Goal: Task Accomplishment & Management: Manage account settings

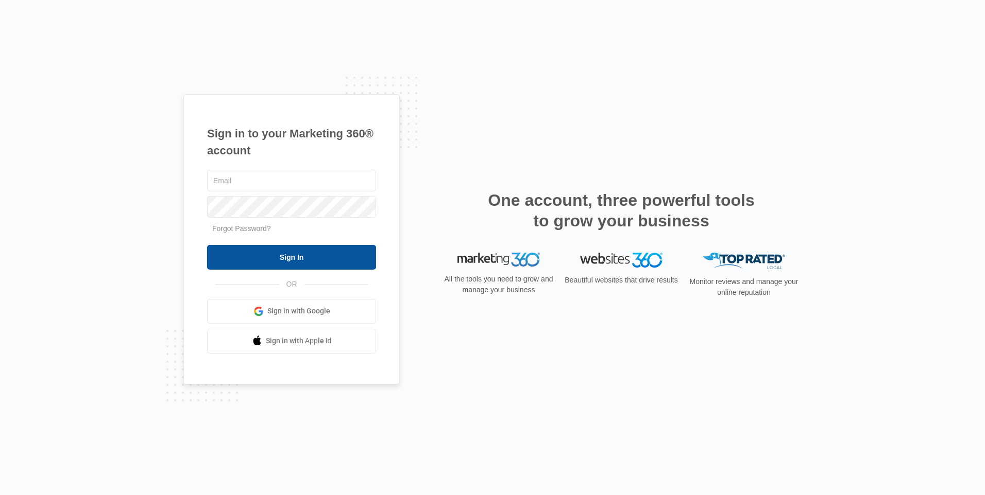
type input "[EMAIL_ADDRESS][DOMAIN_NAME]"
click at [301, 254] on input "Sign In" at bounding box center [291, 257] width 169 height 25
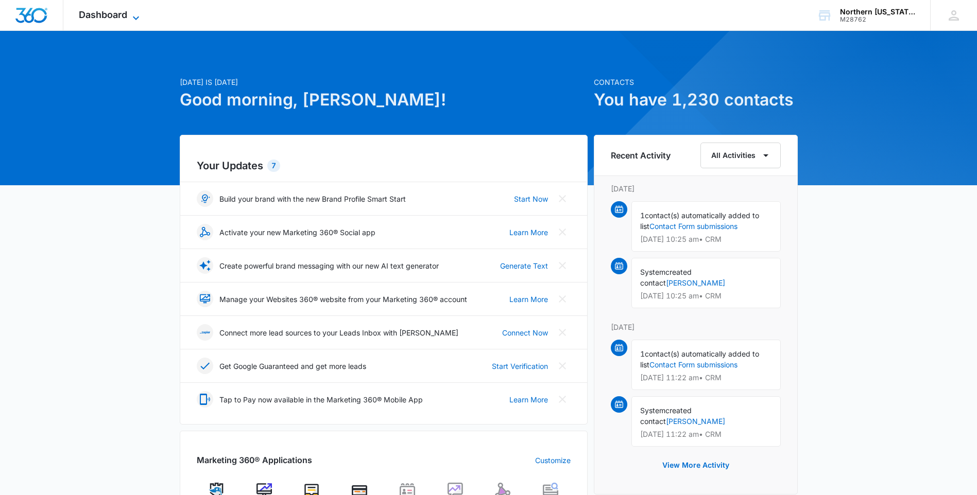
click at [114, 12] on span "Dashboard" at bounding box center [103, 14] width 48 height 11
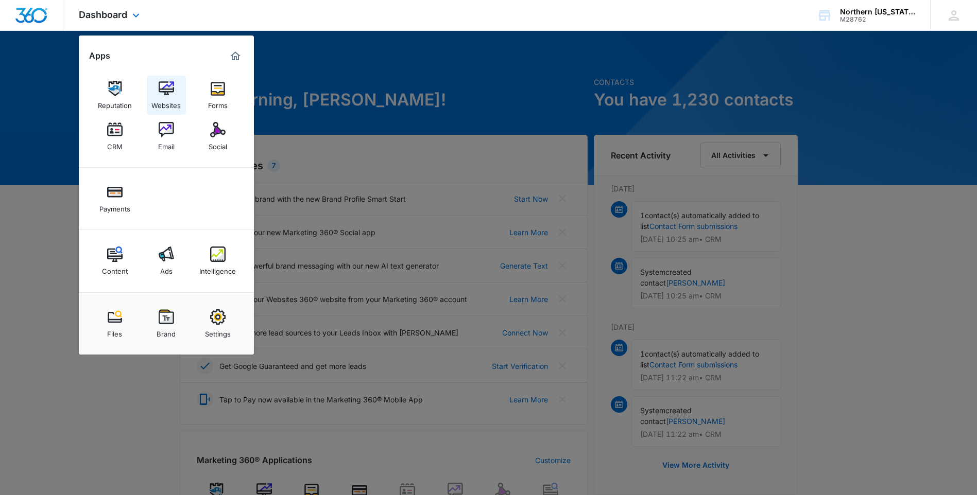
click at [167, 94] on img at bounding box center [166, 88] width 15 height 15
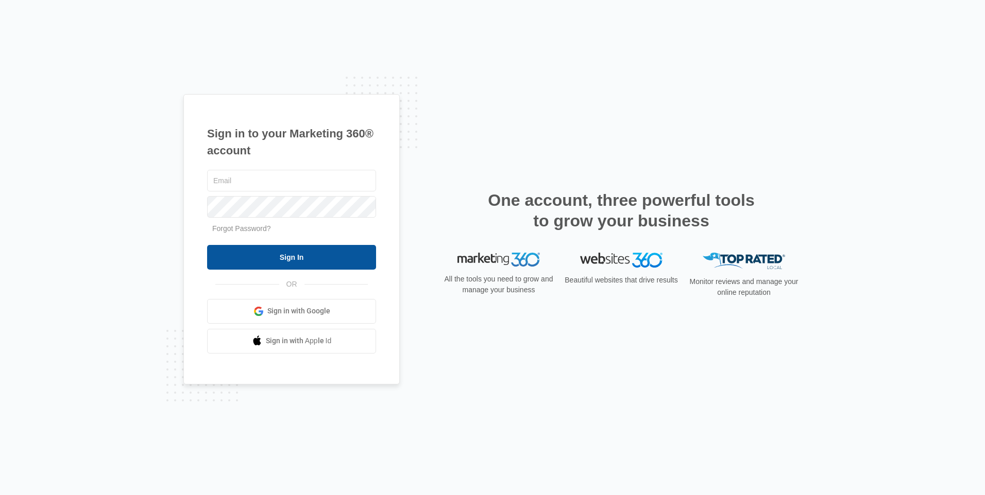
type input "[EMAIL_ADDRESS][DOMAIN_NAME]"
click at [284, 262] on input "Sign In" at bounding box center [291, 257] width 169 height 25
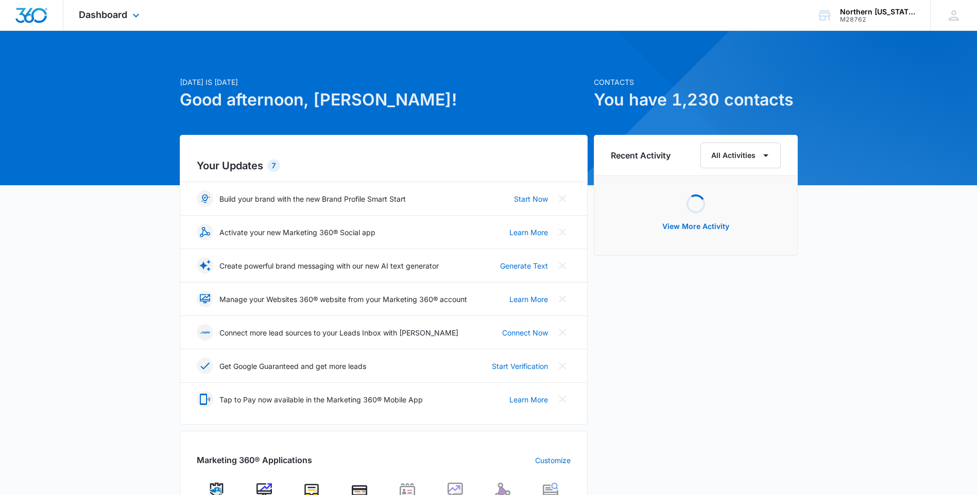
click at [123, 8] on div "Dashboard Apps Reputation Websites Forms CRM Email Social Payments Content Ads …" at bounding box center [110, 15] width 94 height 30
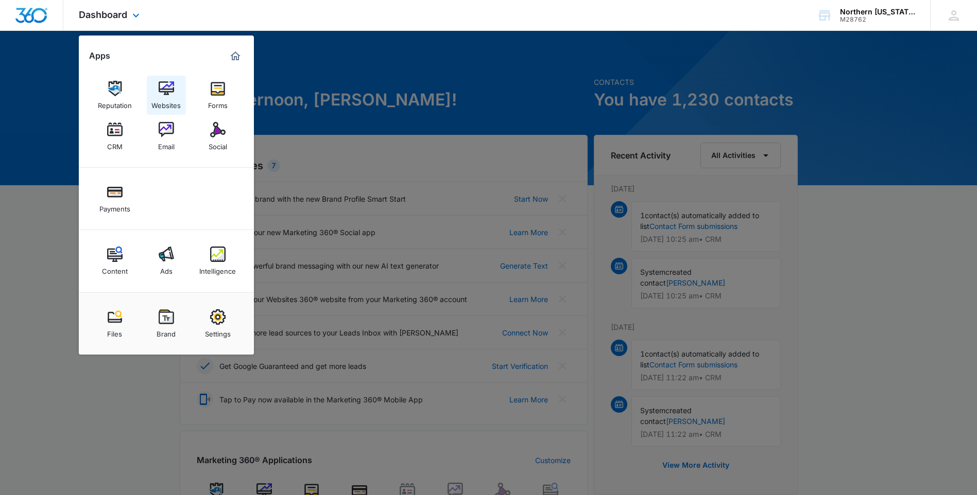
click at [168, 91] on img at bounding box center [166, 88] width 15 height 15
